Goal: Contribute content: Contribute content

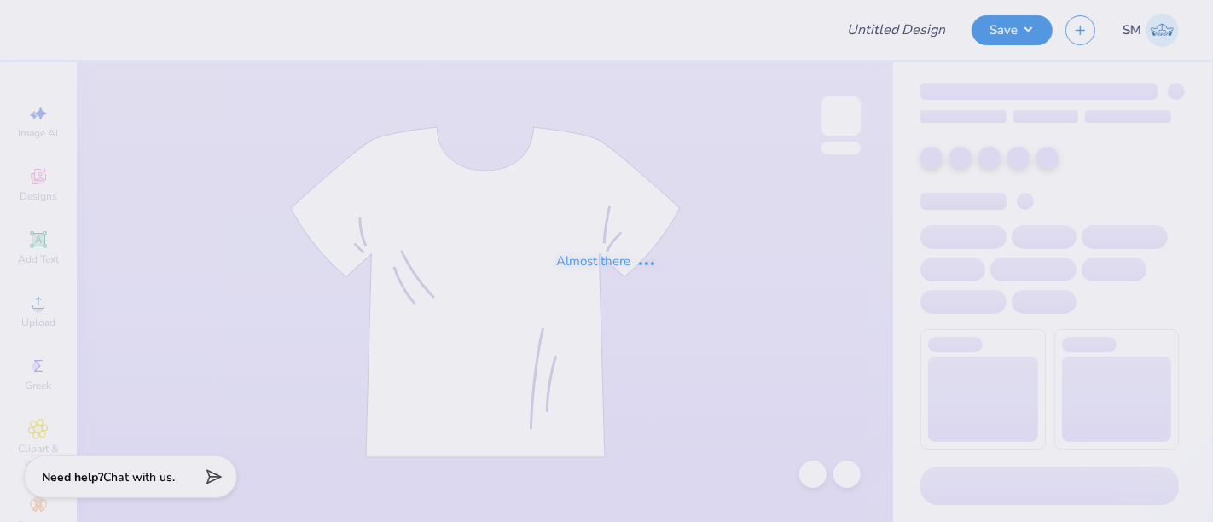
type input "Merch"
type input "36"
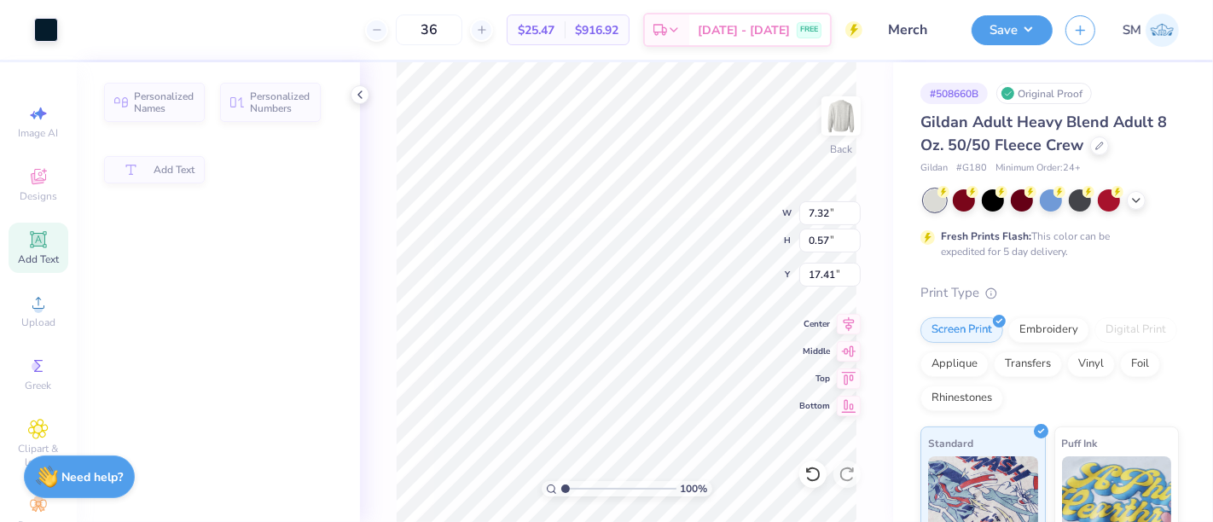
type input "7.32"
type input "0.57"
type input "17.41"
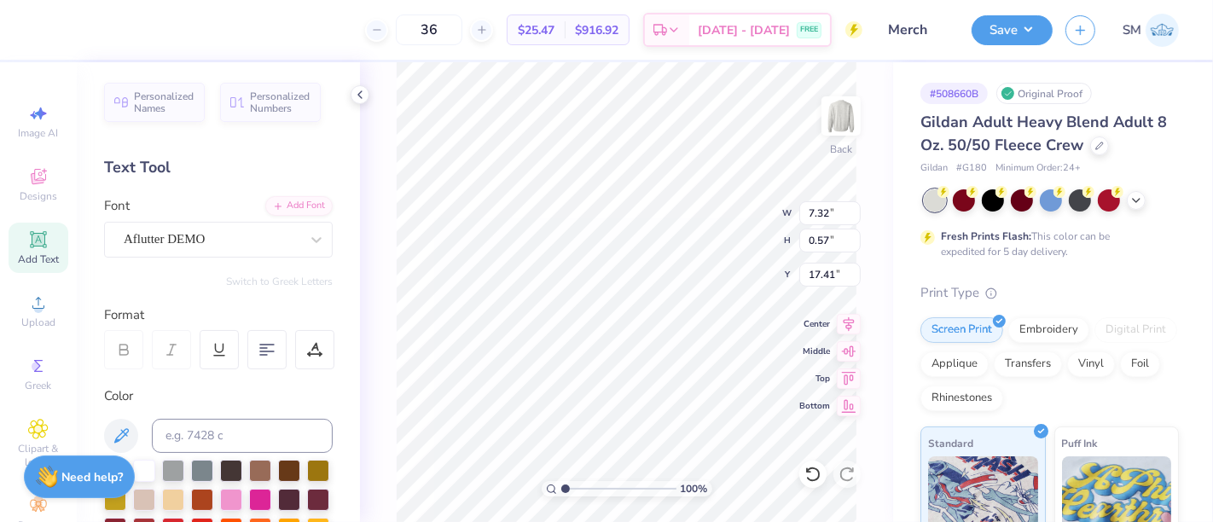
scroll to position [15, 8]
type textarea "[GEOGRAPHIC_DATA] , [GEOGRAPHIC_DATA]"
type input "17.42"
drag, startPoint x: 566, startPoint y: 487, endPoint x: 589, endPoint y: 490, distance: 23.2
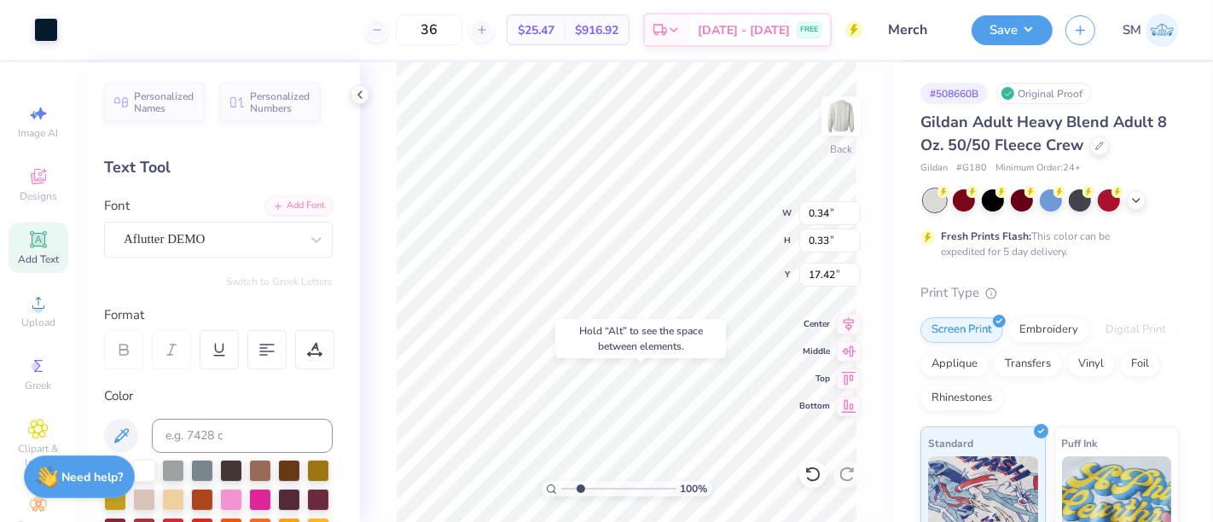
type input "3.07"
click at [589, 490] on input "range" at bounding box center [619, 488] width 115 height 15
type input "0.15"
type input "0.17"
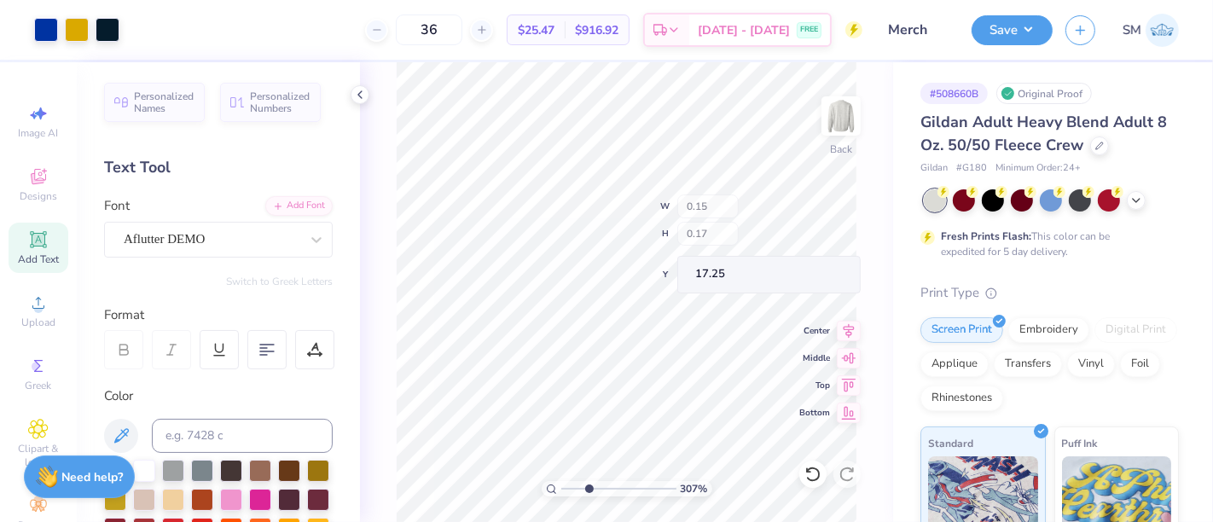
type input "17.58"
type input "14.12"
click at [812, 468] on icon at bounding box center [813, 474] width 17 height 17
click at [807, 472] on icon at bounding box center [808, 469] width 3 height 3
type input "0.18"
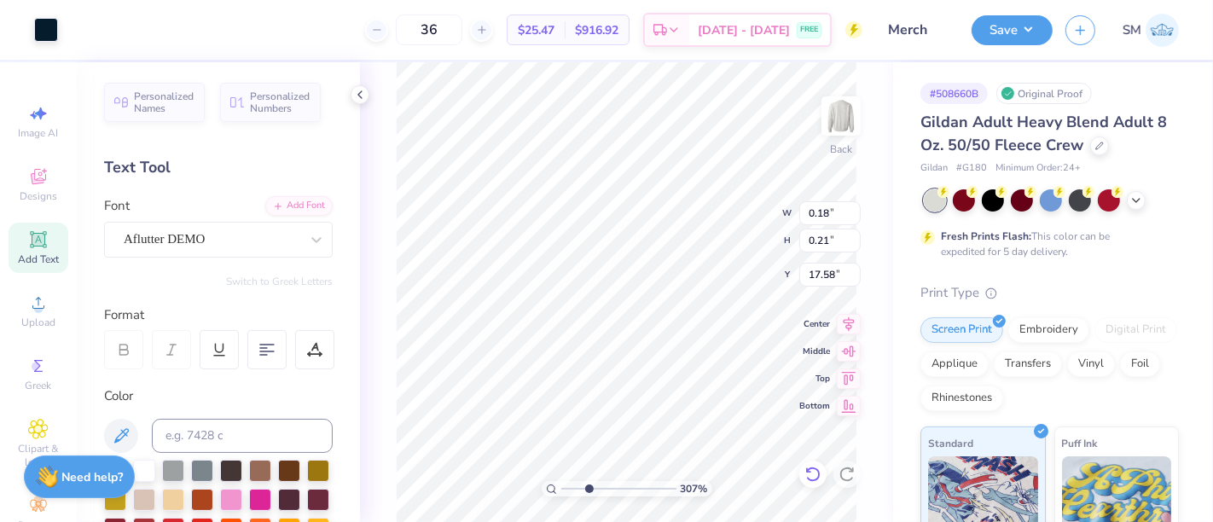
type input "0.21"
type input "17.58"
type input "11.55"
type input "3.92"
type input "14.12"
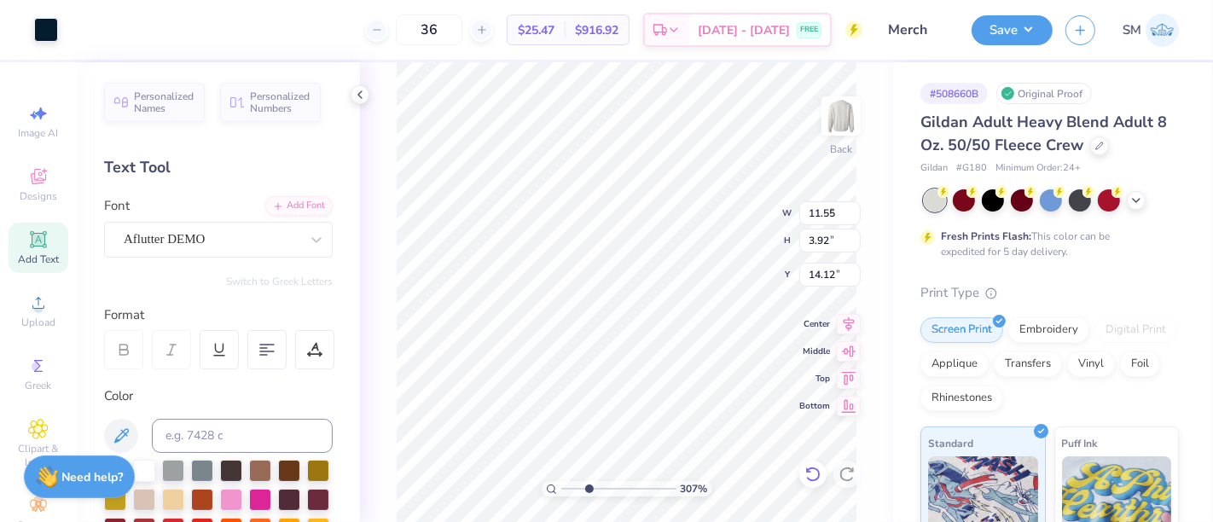
type input "0.18"
type input "0.21"
type input "17.58"
click at [809, 471] on icon at bounding box center [813, 474] width 17 height 17
click at [810, 471] on icon at bounding box center [813, 474] width 17 height 17
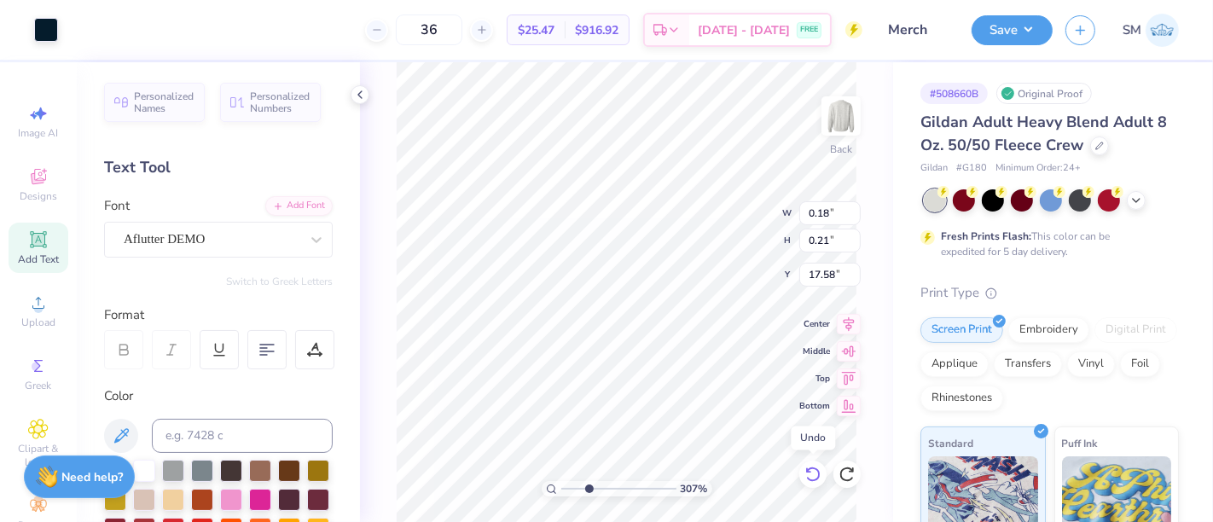
type input "0.15"
type input "0.17"
type input "17.62"
click at [808, 474] on icon at bounding box center [813, 474] width 17 height 17
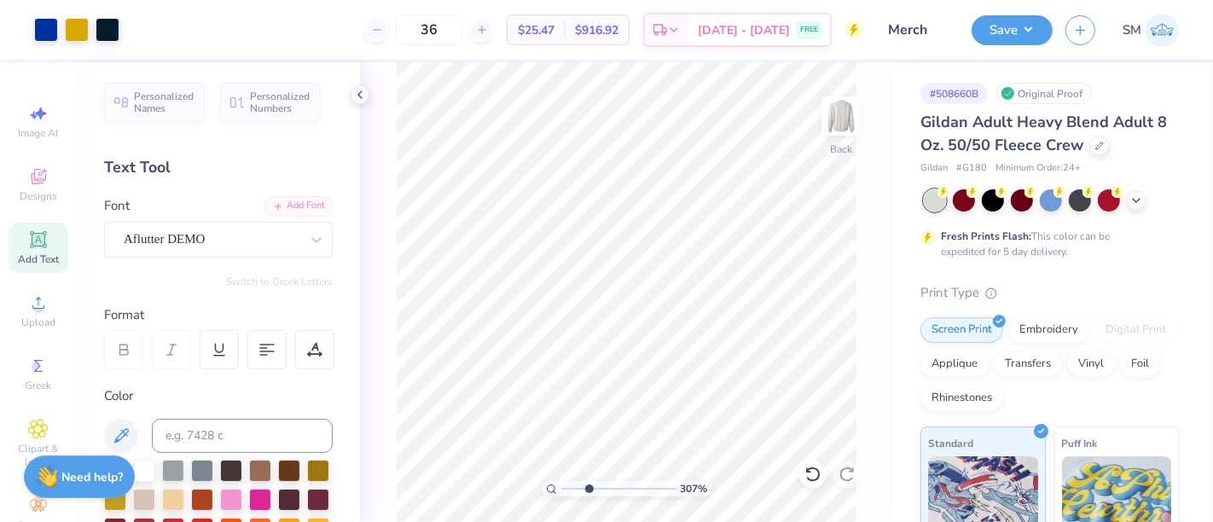
click at [36, 244] on icon at bounding box center [38, 240] width 20 height 20
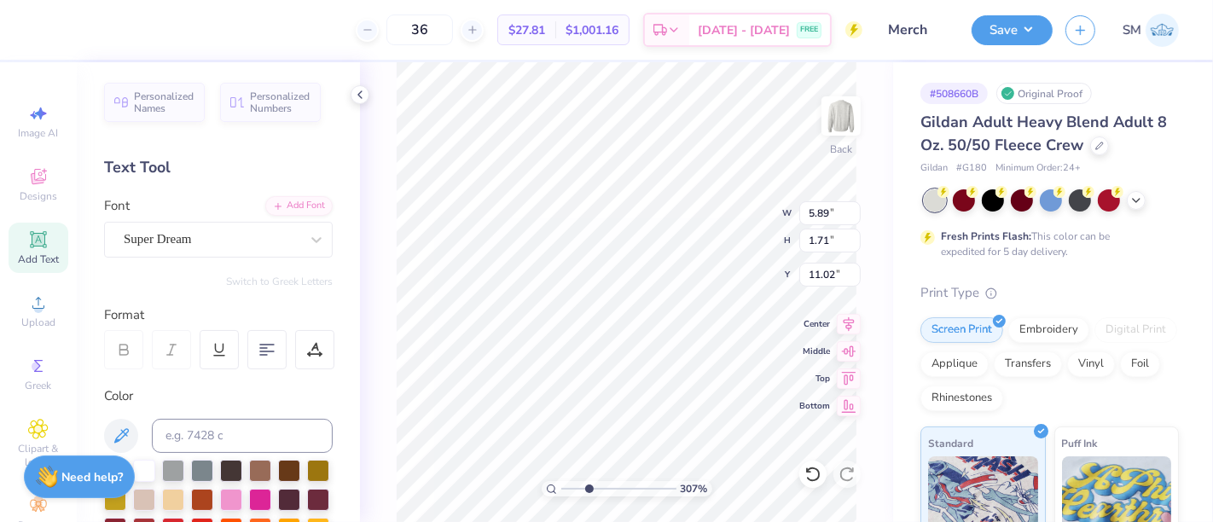
type input "18.71"
type textarea "Must refer to the university as one of the following [GEOGRAPHIC_DATA] CSUF [US…"
type input "1.76318752052447"
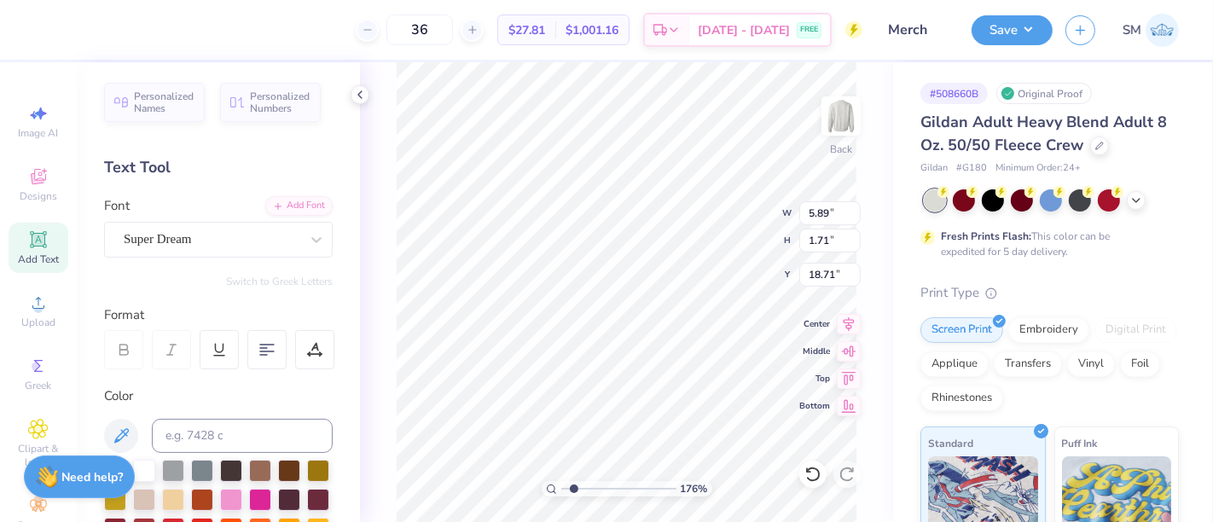
type textarea "TEXT"
type input "1.76318752052447"
paste textarea "®"
type textarea "®"
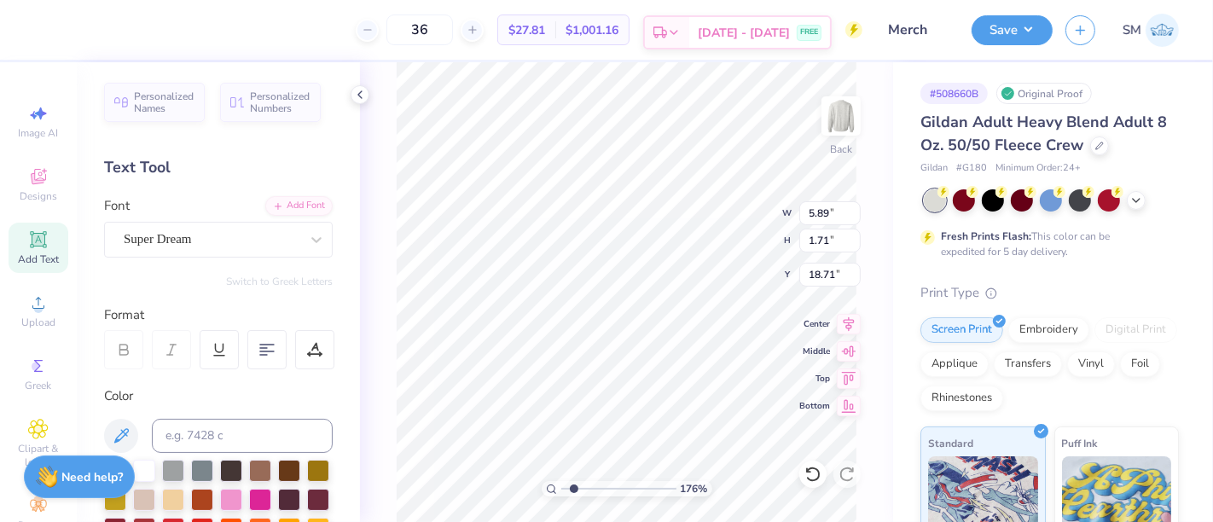
type input "1.76318752052447"
type textarea "®"
click at [227, 236] on div "Super Dream" at bounding box center [211, 239] width 179 height 26
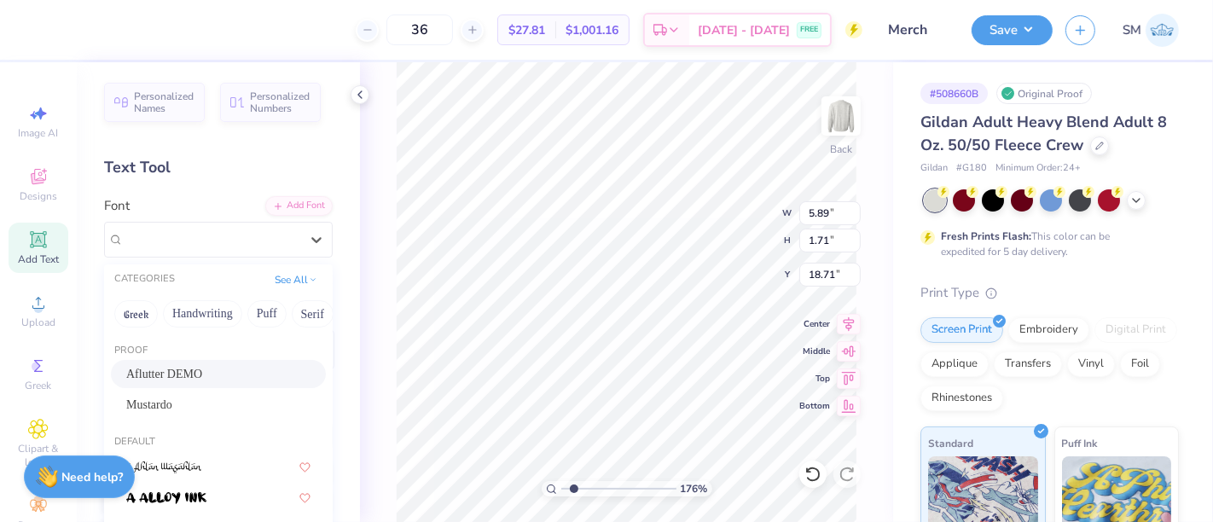
click at [179, 371] on div "Aflutter DEMO" at bounding box center [218, 374] width 184 height 18
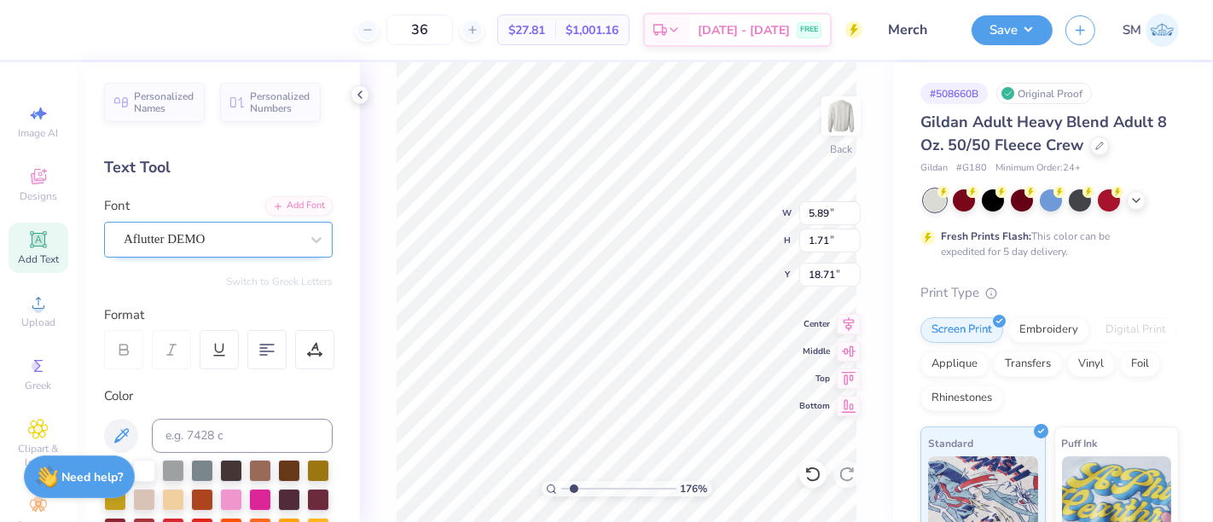
click at [195, 229] on div "Aflutter DEMO" at bounding box center [211, 239] width 179 height 26
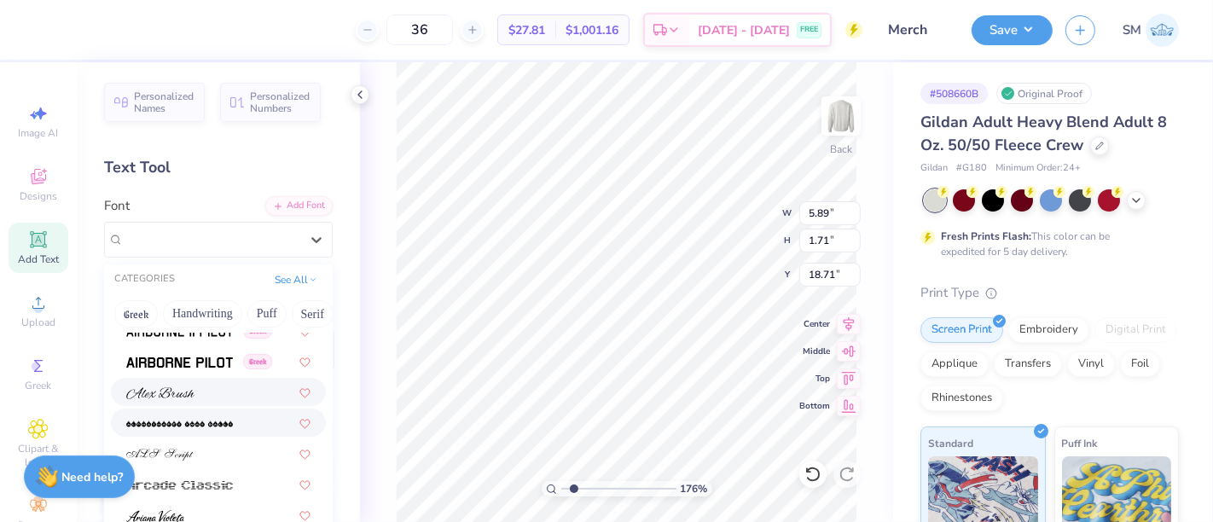
scroll to position [505, 0]
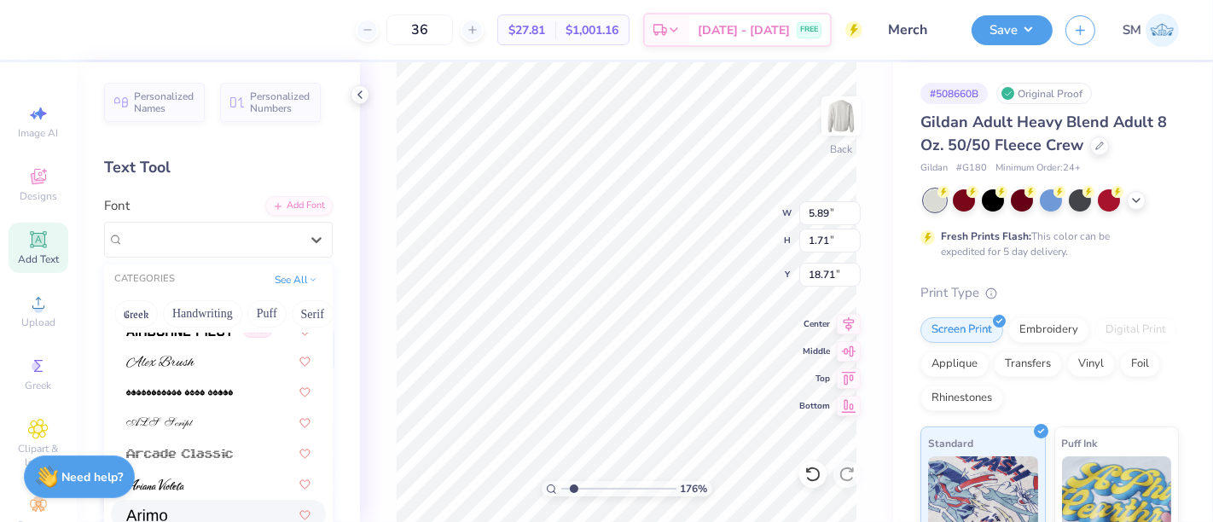
click at [177, 512] on div at bounding box center [218, 514] width 184 height 18
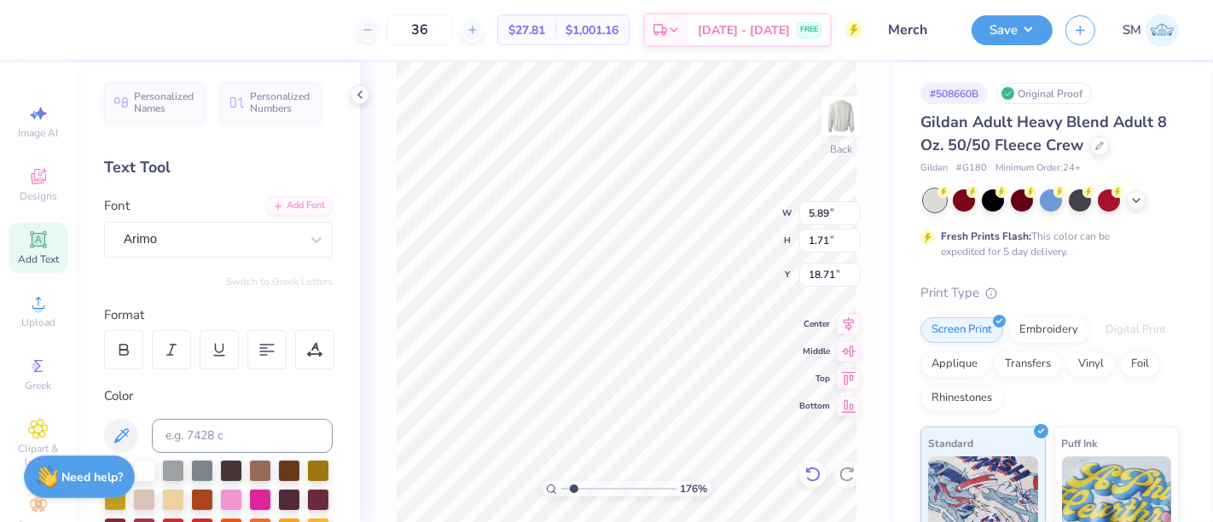
click at [807, 473] on icon at bounding box center [813, 474] width 17 height 17
click at [811, 474] on icon at bounding box center [813, 474] width 17 height 17
type input "1.76318752052447"
type input "11.02"
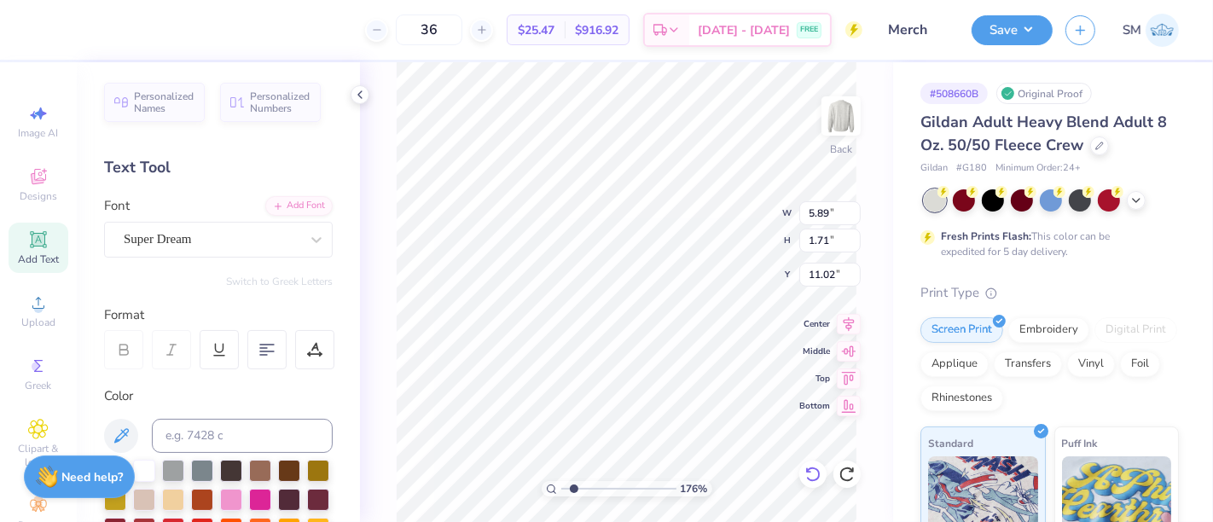
type input "1.76318752052447"
type textarea "®"
type input "1.76318752052447"
type textarea "®"
click at [195, 425] on input at bounding box center [242, 436] width 181 height 34
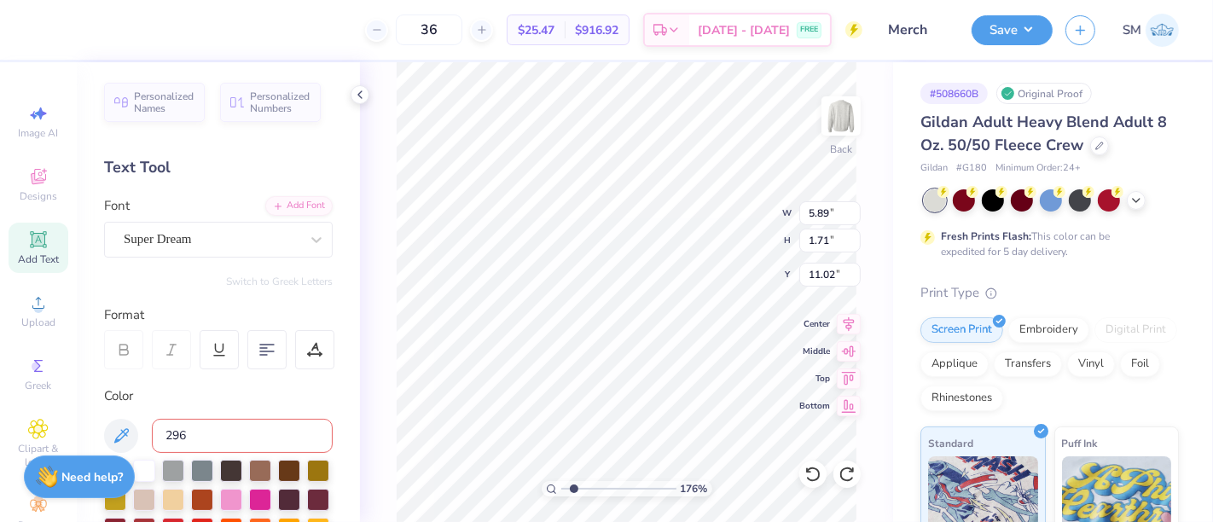
type input "296 c"
click at [177, 230] on div "Super Dream" at bounding box center [211, 239] width 179 height 26
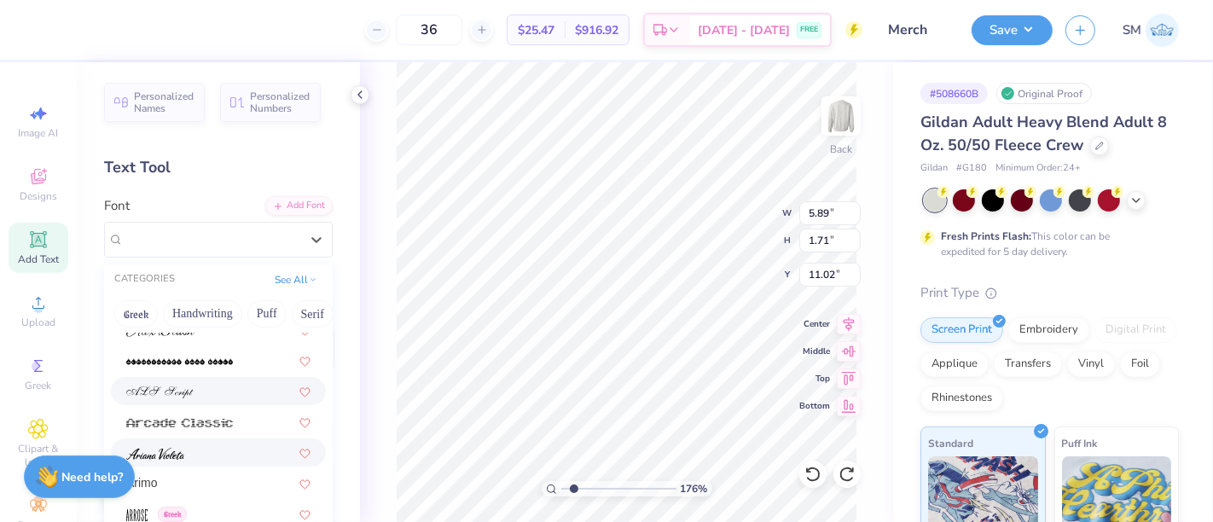
scroll to position [568, 0]
click at [177, 449] on div "Arimo" at bounding box center [218, 451] width 184 height 18
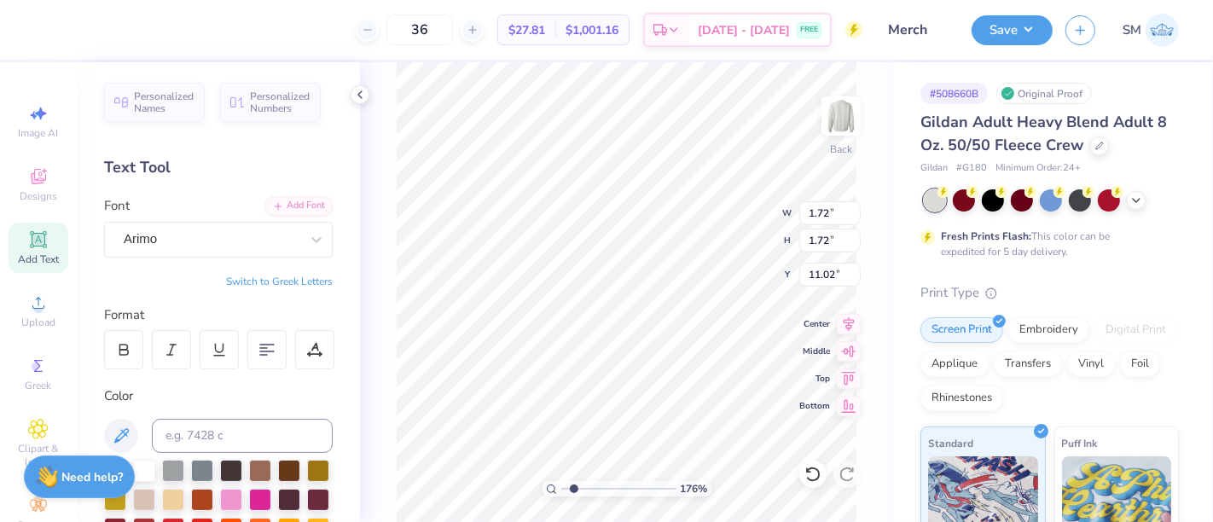
type input "1.76318752052447"
type input "16.96"
type input "1.76318752052447"
type input "1.78"
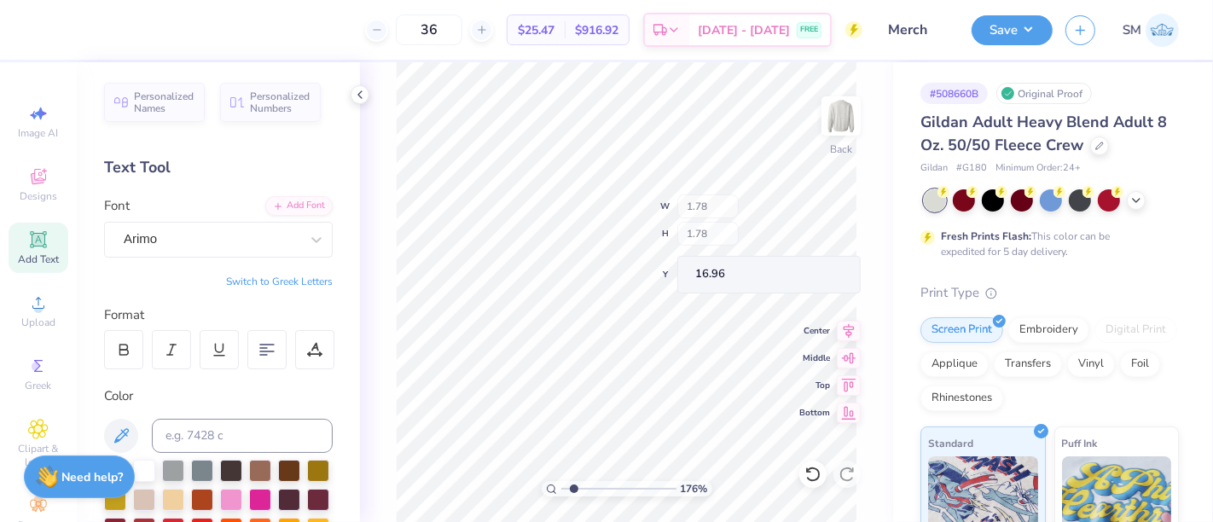
type input "1.76318752052447"
type input "0.46"
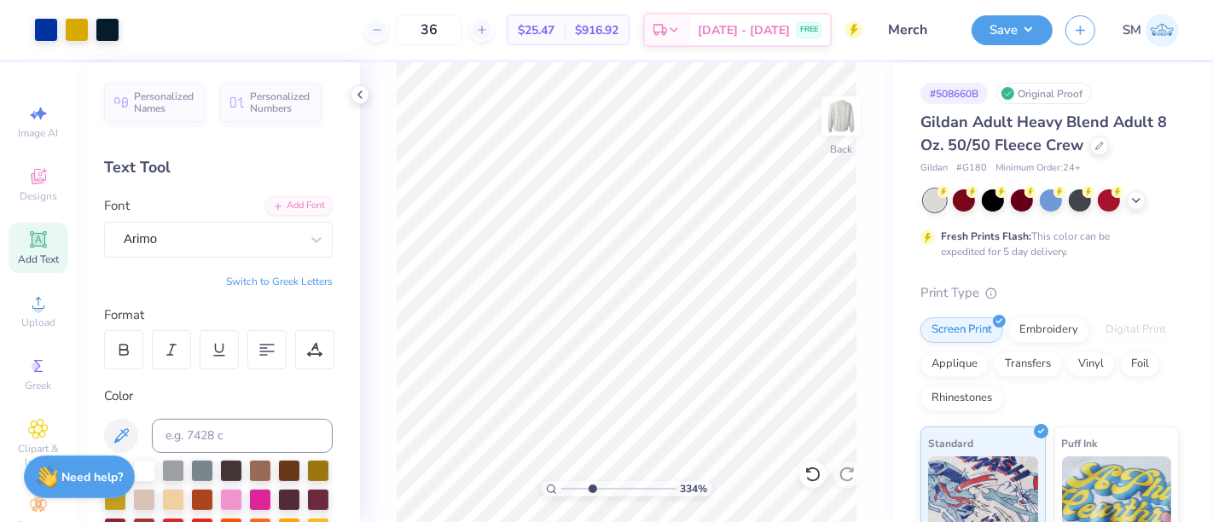
drag, startPoint x: 575, startPoint y: 488, endPoint x: 594, endPoint y: 493, distance: 19.5
type input "3.4"
click at [592, 493] on input "range" at bounding box center [619, 488] width 115 height 15
type input "17.22"
type input "0.30"
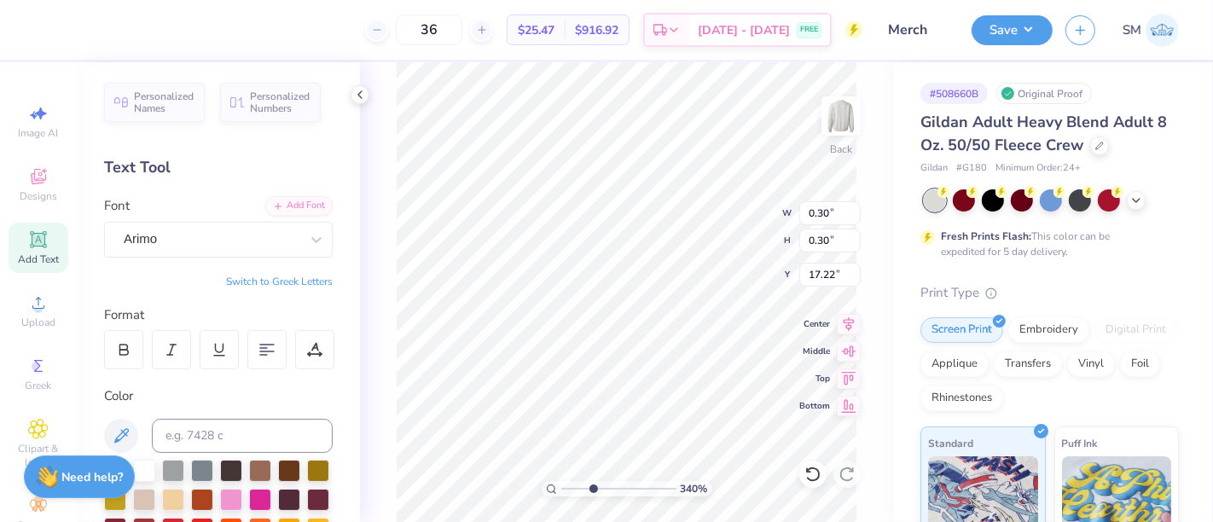
type input "0.30"
type input "17.38"
type input "0.24"
click at [131, 354] on div at bounding box center [123, 349] width 39 height 39
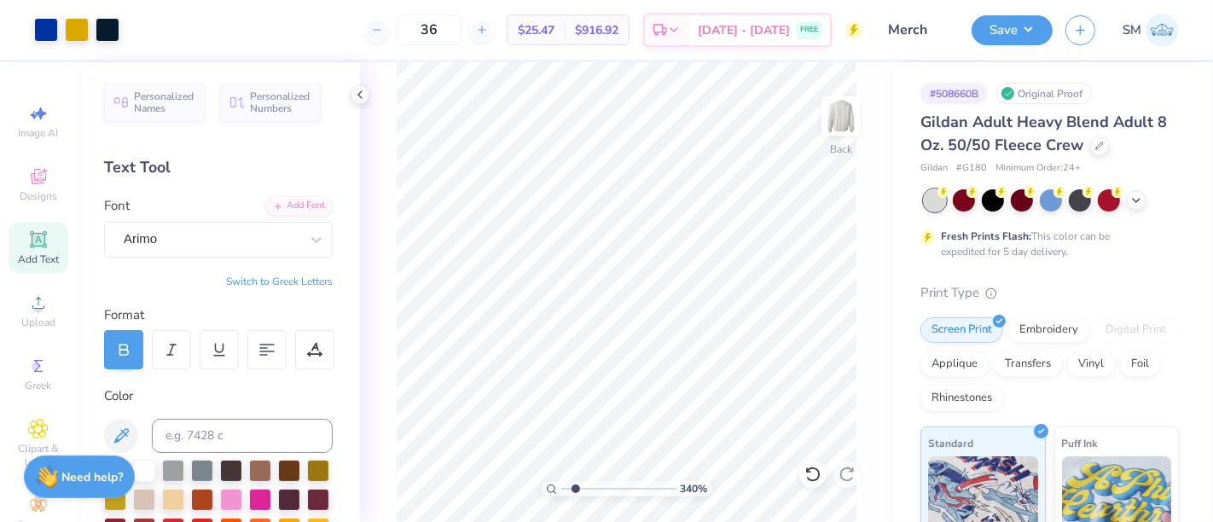
drag, startPoint x: 591, startPoint y: 486, endPoint x: 567, endPoint y: 490, distance: 23.3
type input "1.19"
click at [567, 490] on input "range" at bounding box center [619, 488] width 115 height 15
click at [1020, 28] on button "Save" at bounding box center [1012, 28] width 81 height 30
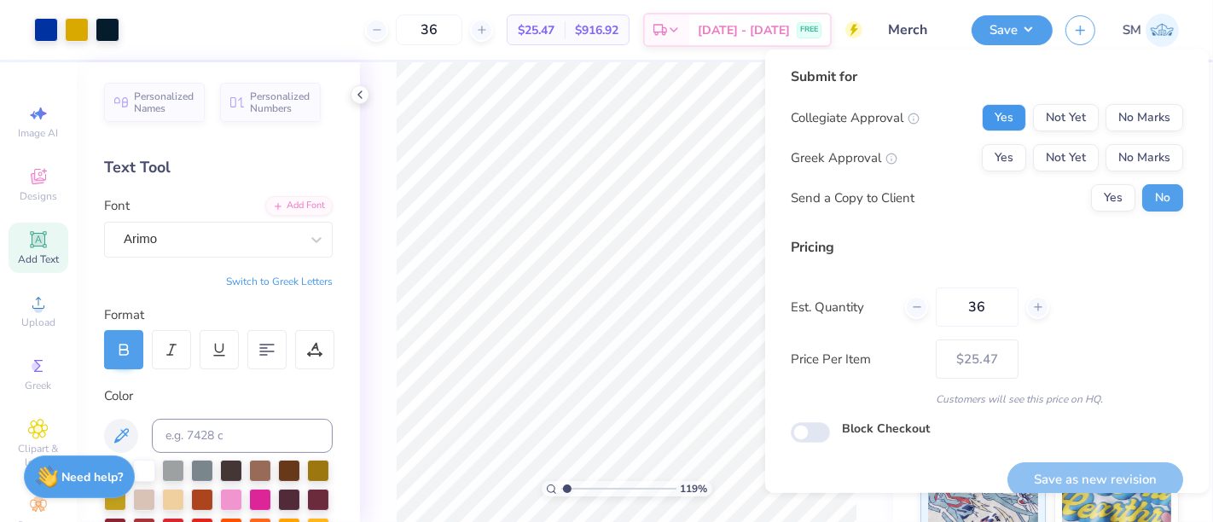
click at [990, 115] on button "Yes" at bounding box center [1004, 117] width 44 height 27
drag, startPoint x: 1149, startPoint y: 153, endPoint x: 1133, endPoint y: 172, distance: 24.3
click at [1144, 159] on button "No Marks" at bounding box center [1145, 157] width 78 height 27
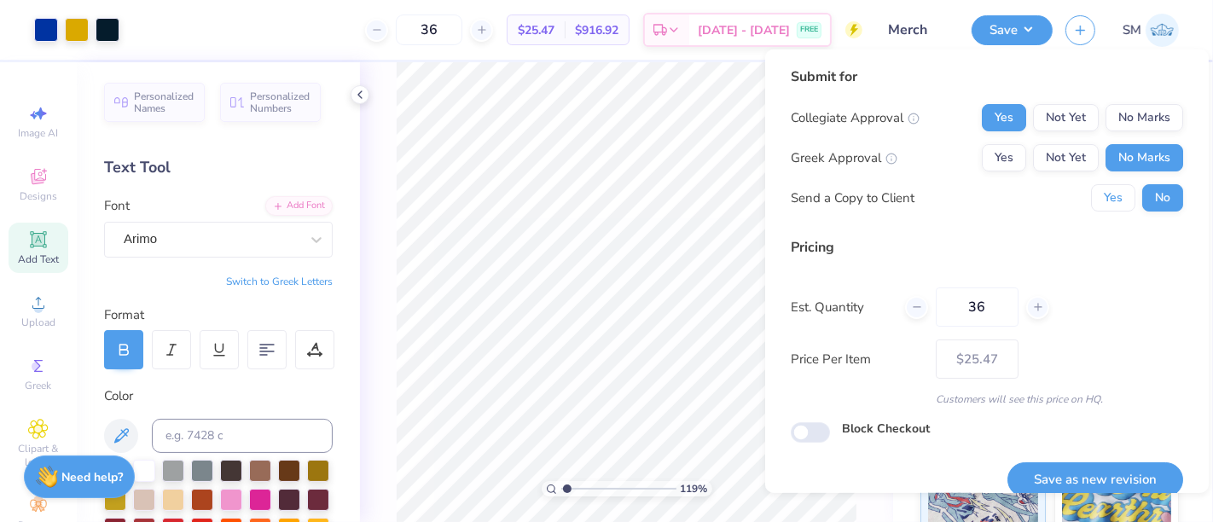
click at [1107, 197] on button "Yes" at bounding box center [1113, 197] width 44 height 27
drag, startPoint x: 1098, startPoint y: 469, endPoint x: 1099, endPoint y: 479, distance: 9.4
click at [1098, 472] on button "Save as new revision" at bounding box center [1096, 480] width 176 height 35
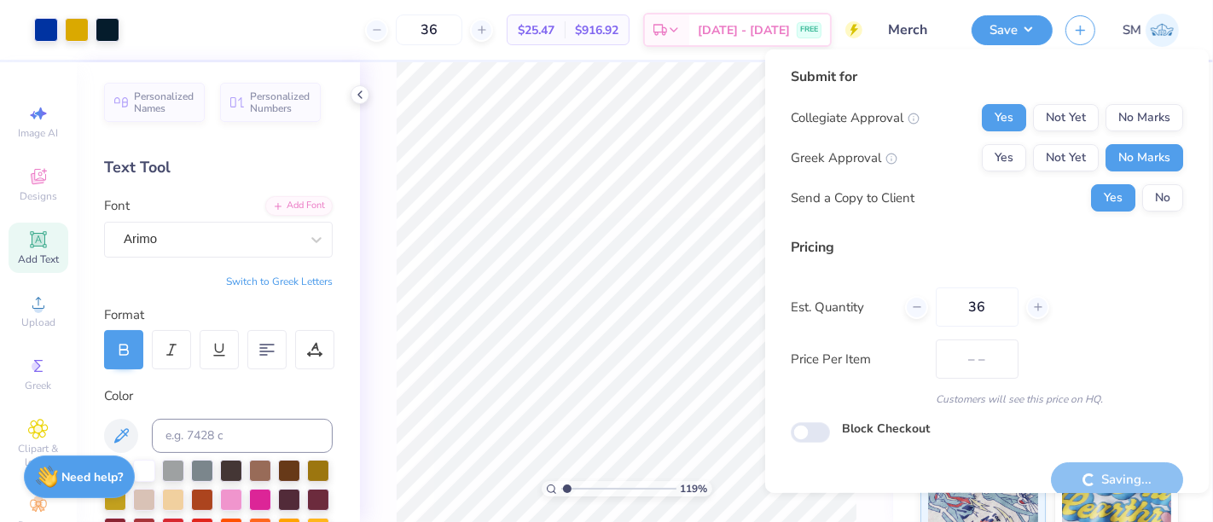
type input "$25.47"
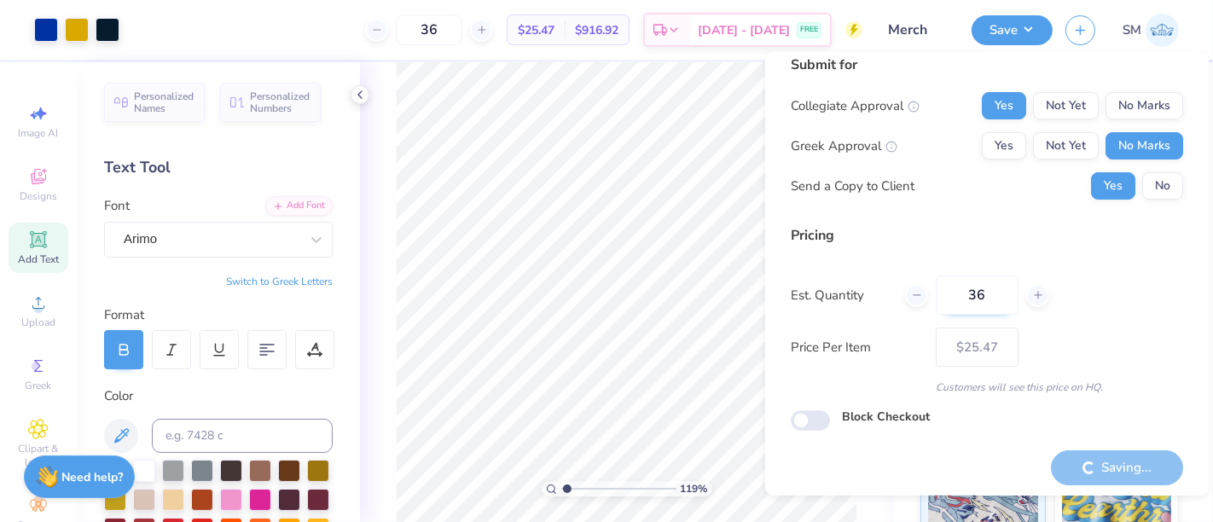
scroll to position [19, 0]
